Goal: Task Accomplishment & Management: Manage account settings

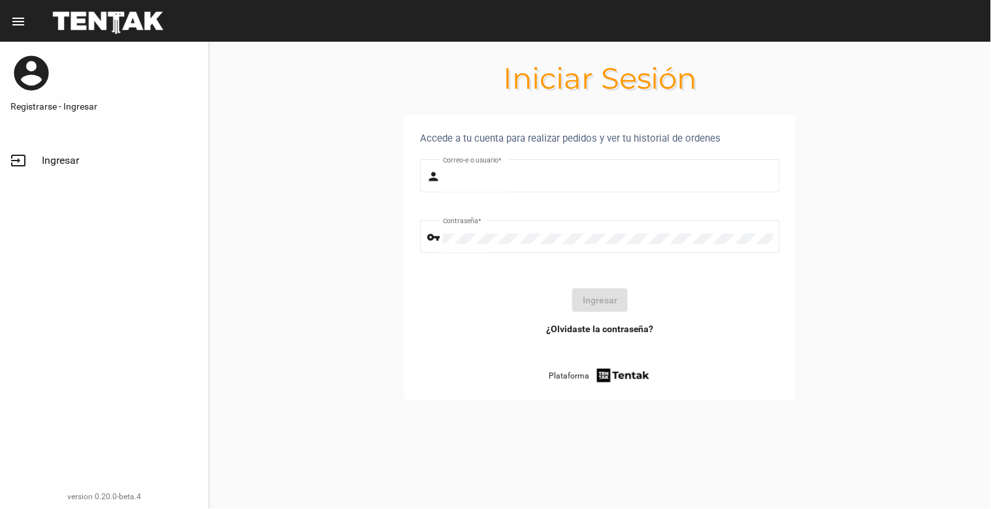
type input "[EMAIL_ADDRESS][DOMAIN_NAME]"
click at [31, 162] on link "input Ingresar" at bounding box center [104, 160] width 208 height 31
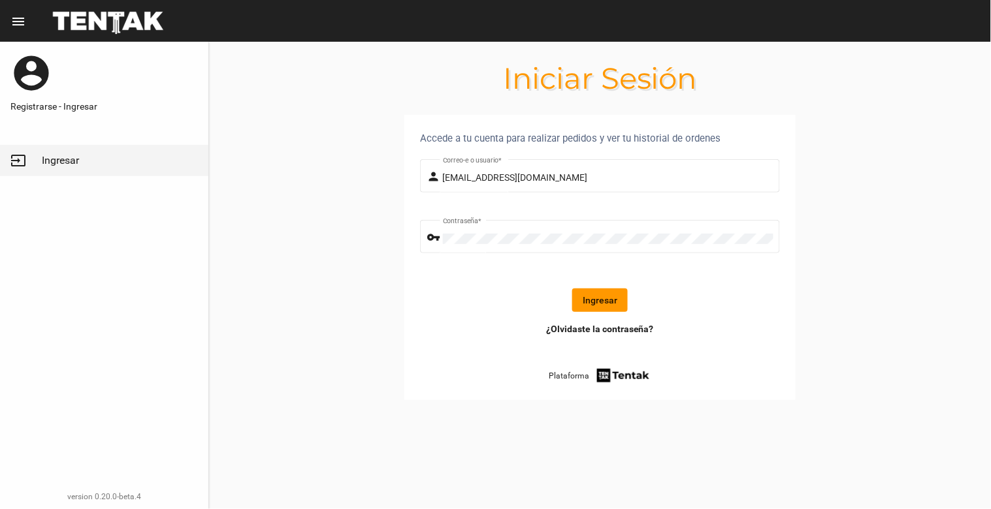
click at [585, 302] on button "Ingresar" at bounding box center [600, 301] width 56 height 24
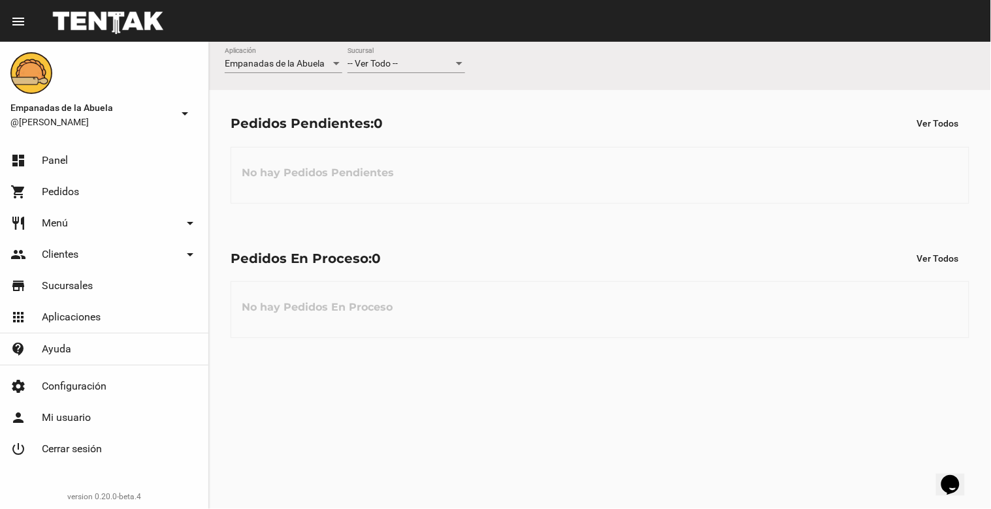
click at [401, 57] on div "-- Ver Todo -- Sucursal" at bounding box center [406, 60] width 118 height 25
click at [401, 112] on span "Lomas de Zamora" at bounding box center [406, 118] width 118 height 27
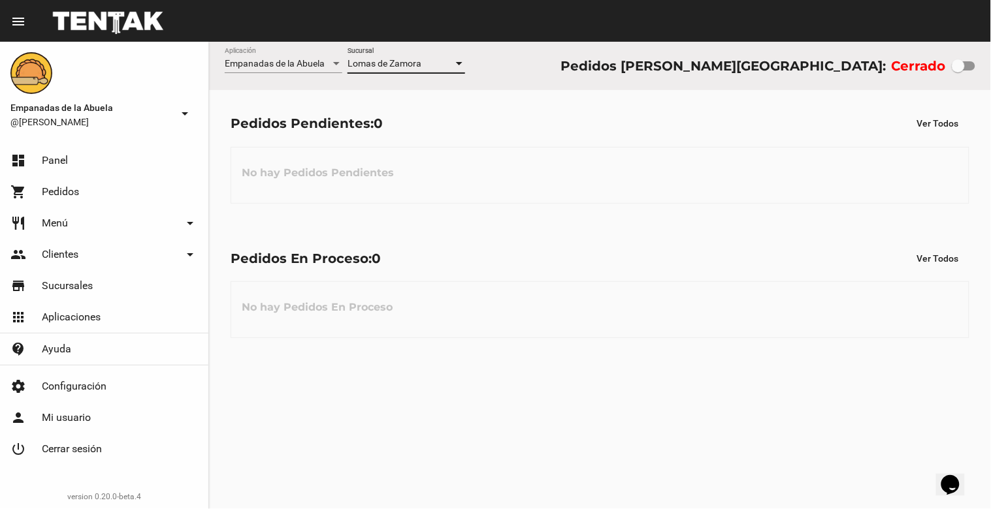
click at [957, 66] on div at bounding box center [958, 65] width 13 height 13
click at [958, 71] on input "checkbox" at bounding box center [958, 71] width 1 height 1
checkbox input "true"
